Goal: Contribute content

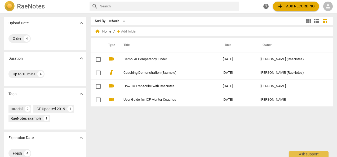
click at [327, 8] on span "person" at bounding box center [328, 6] width 6 height 6
click at [322, 13] on li "Login" at bounding box center [323, 12] width 19 height 13
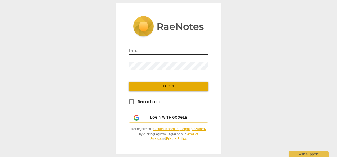
click at [160, 52] on input "email" at bounding box center [168, 51] width 79 height 8
type input "danielle.black23@gmail.com"
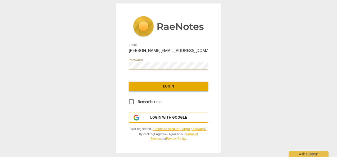
click at [177, 117] on span "Login with Google" at bounding box center [168, 117] width 37 height 5
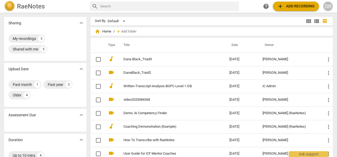
click at [293, 7] on span "add Add recording" at bounding box center [296, 6] width 38 height 6
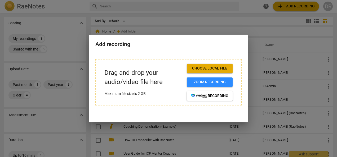
click at [220, 69] on span "Choose local file" at bounding box center [209, 68] width 37 height 5
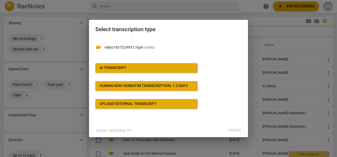
click at [136, 69] on span "AI Transcript" at bounding box center [147, 67] width 94 height 5
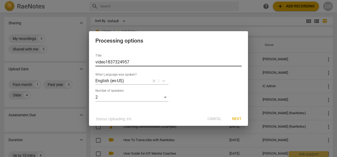
click at [132, 63] on input "video1837324957" at bounding box center [168, 62] width 146 height 8
type input "v"
type input "DanaBlack_mentorcoaching_1"
click at [232, 120] on span "Next" at bounding box center [237, 118] width 10 height 5
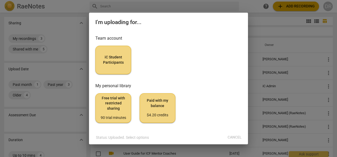
click at [121, 67] on button "iC Student Participants" at bounding box center [113, 60] width 36 height 29
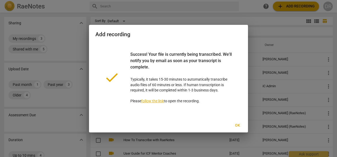
click at [236, 123] on span "Ok" at bounding box center [237, 125] width 8 height 5
